Goal: Navigation & Orientation: Find specific page/section

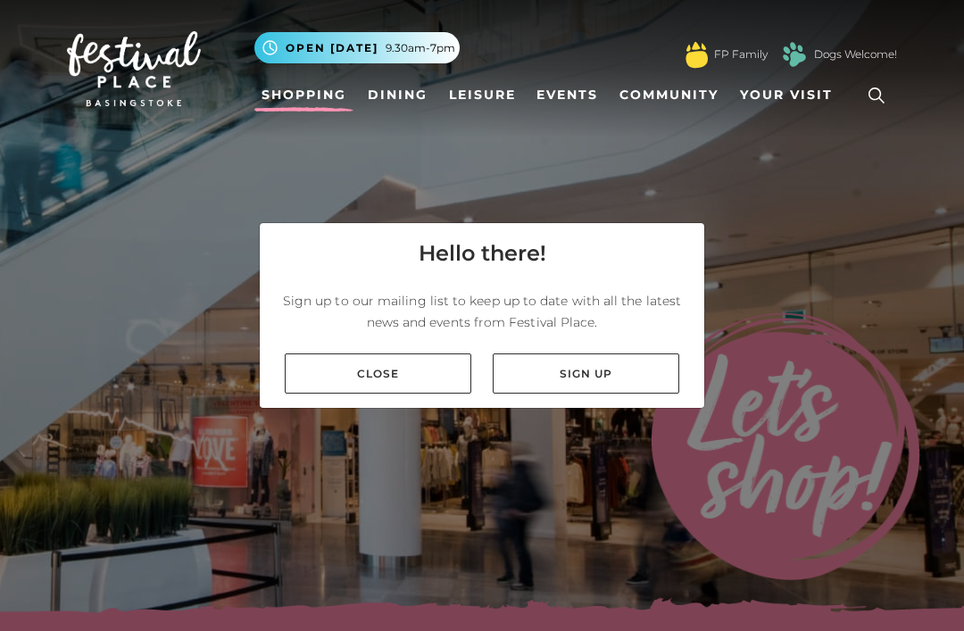
click at [382, 394] on link "Close" at bounding box center [378, 373] width 187 height 40
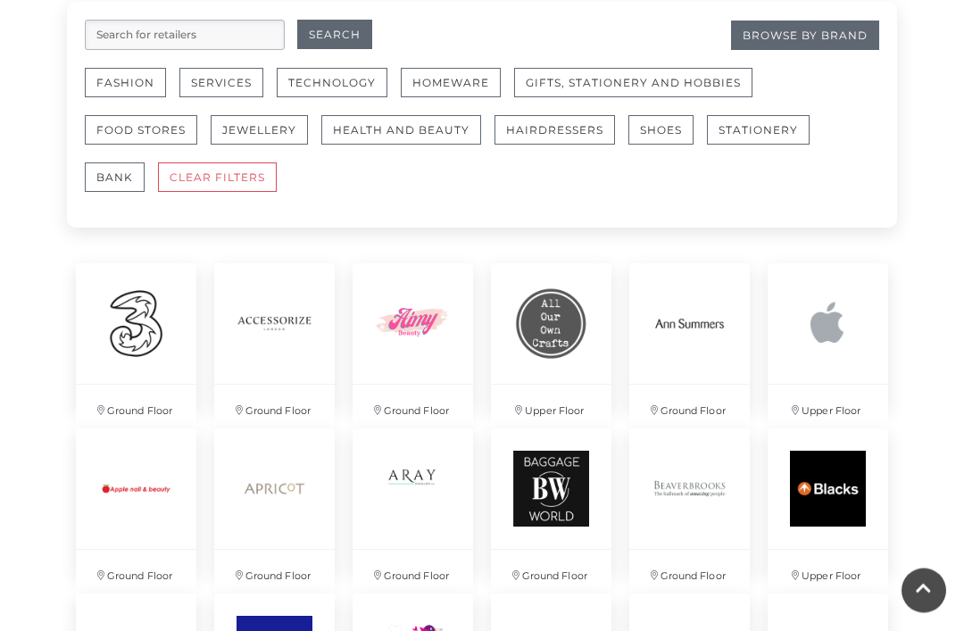
scroll to position [1124, 0]
click at [468, 71] on button "Homeware" at bounding box center [451, 82] width 100 height 29
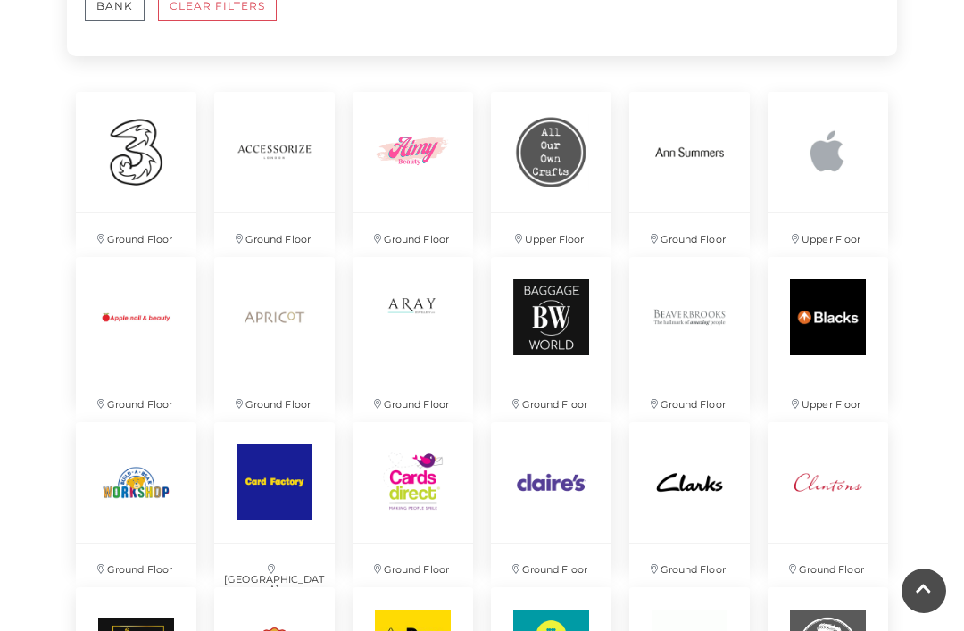
scroll to position [1364, 0]
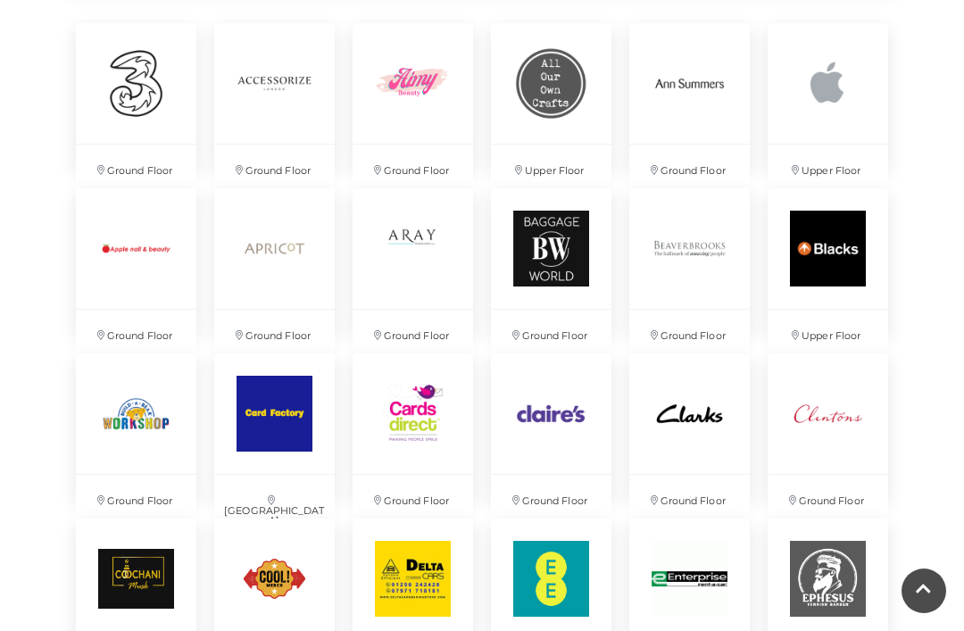
click at [85, 286] on img at bounding box center [136, 248] width 120 height 120
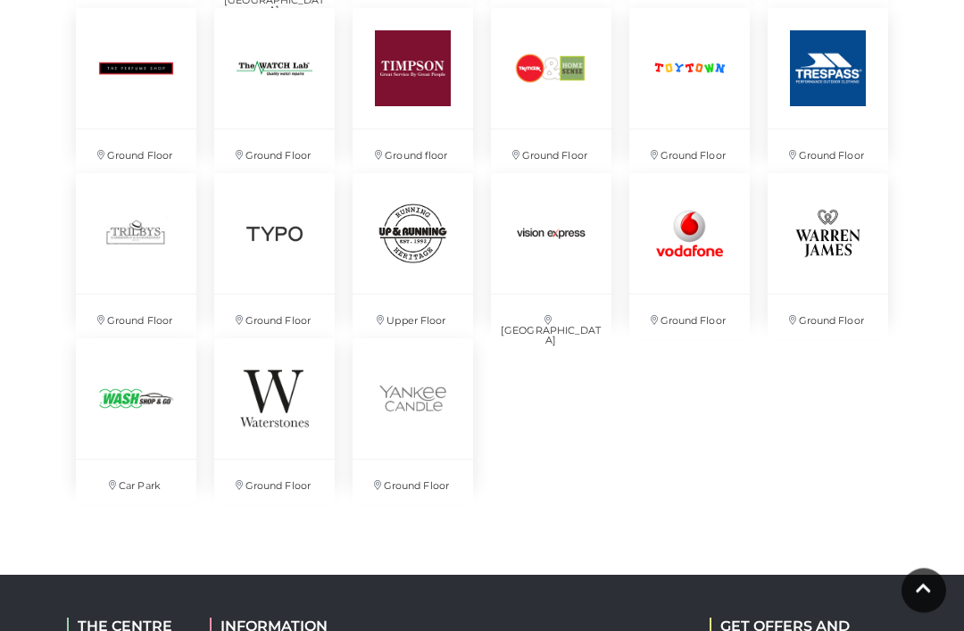
scroll to position [4020, 0]
click at [255, 245] on img at bounding box center [274, 233] width 120 height 120
